Goal: Transaction & Acquisition: Purchase product/service

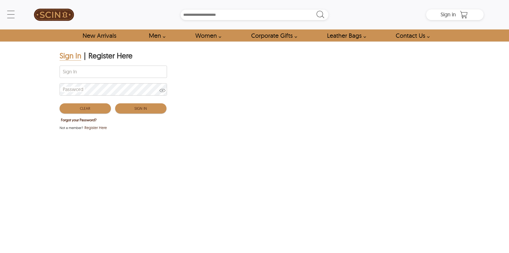
type input "**********"
click at [138, 111] on button "Sign In" at bounding box center [140, 108] width 51 height 10
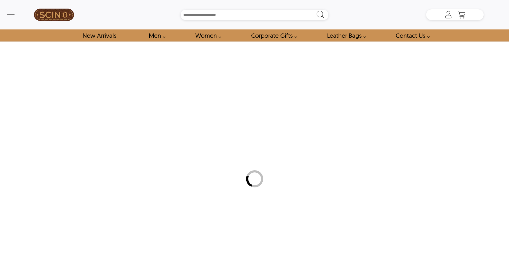
type input "*****"
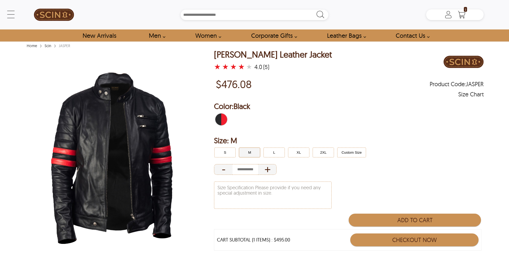
type input "*****"
